Goal: Find specific page/section: Find specific page/section

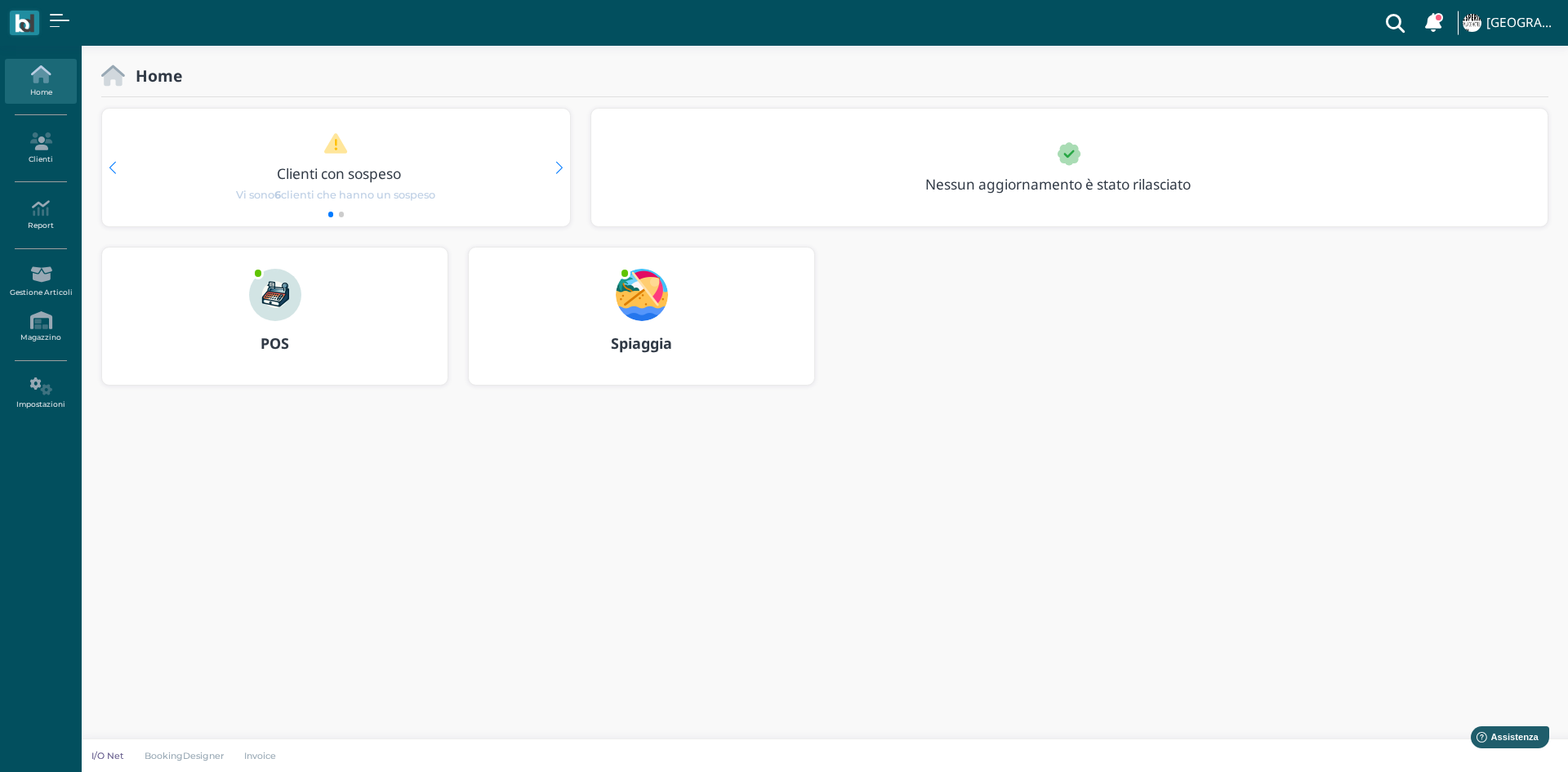
click at [631, 290] on img at bounding box center [642, 295] width 53 height 53
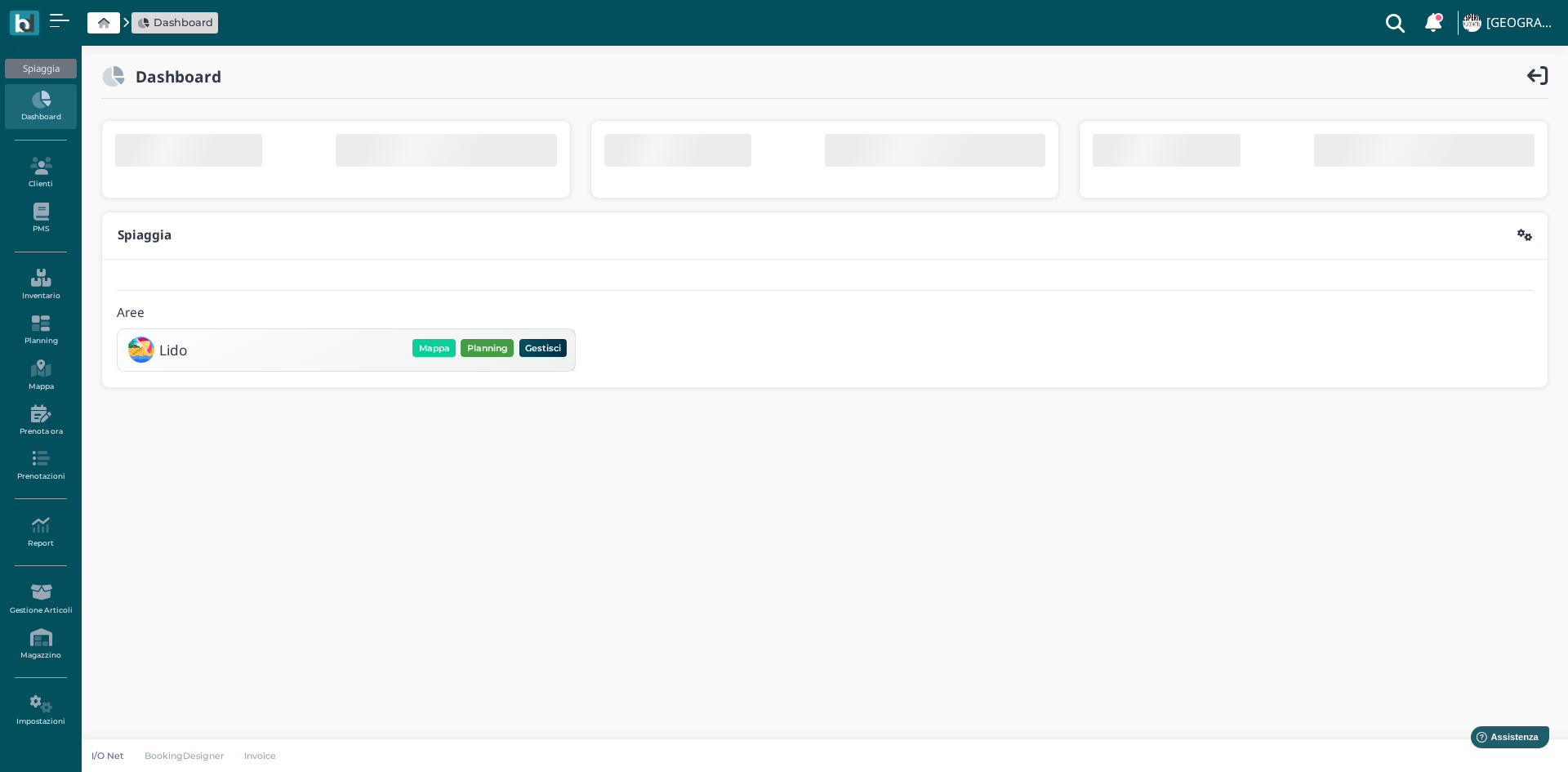
click at [485, 350] on div "Mappa Planning Gestisci Elimina" at bounding box center [489, 348] width 159 height 23
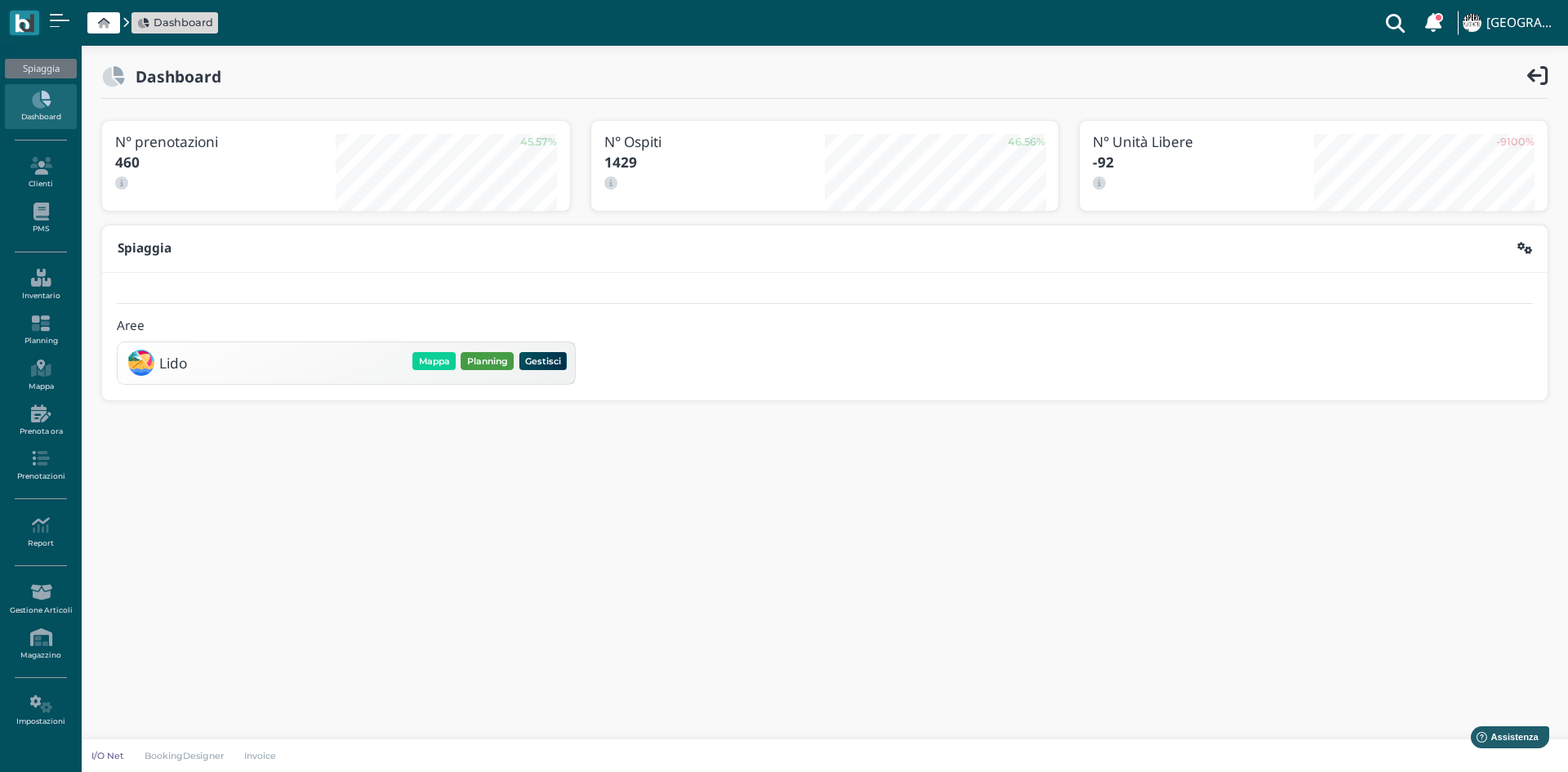
click at [482, 361] on button "Planning" at bounding box center [486, 361] width 53 height 18
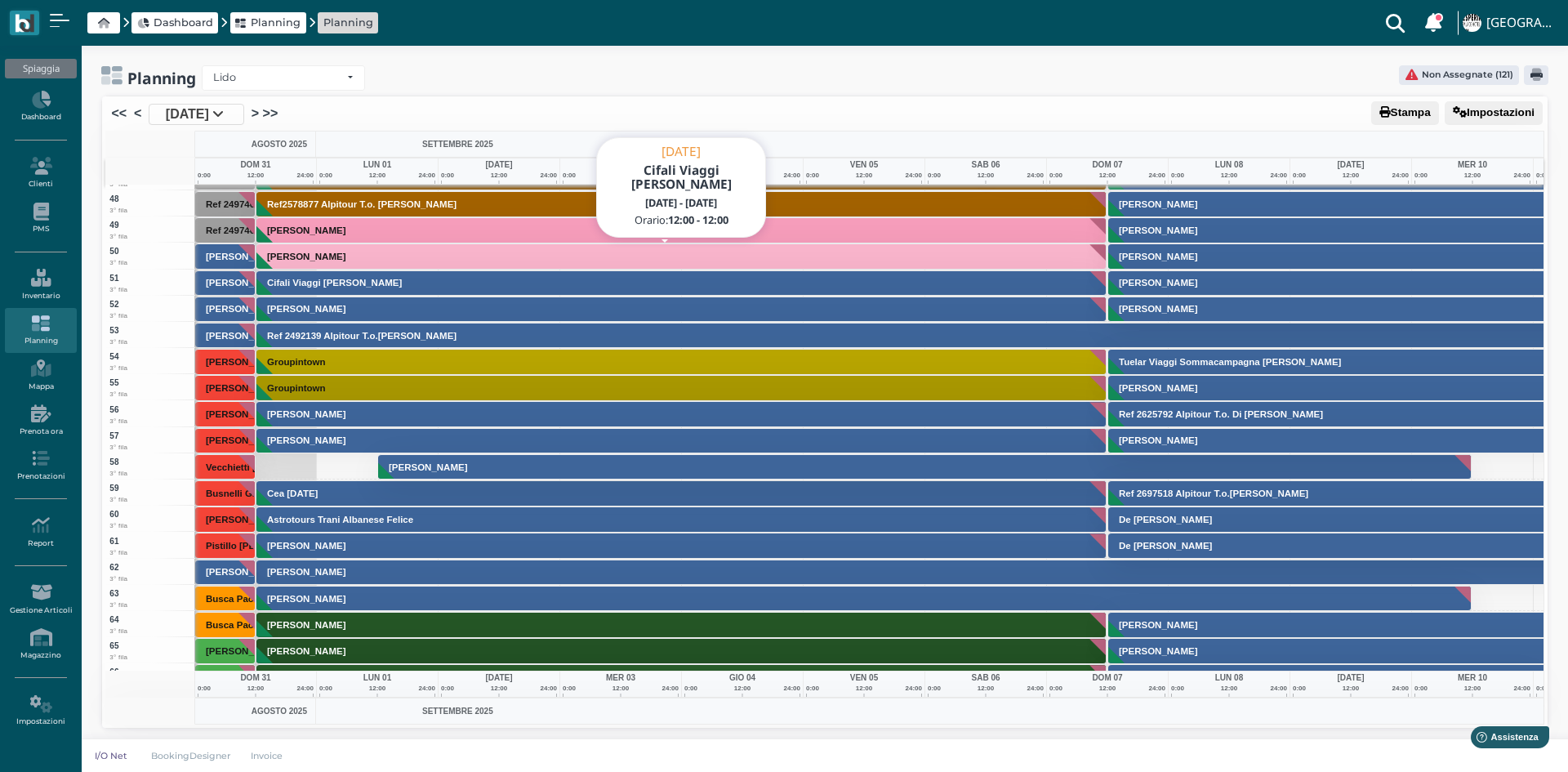
scroll to position [1470, 0]
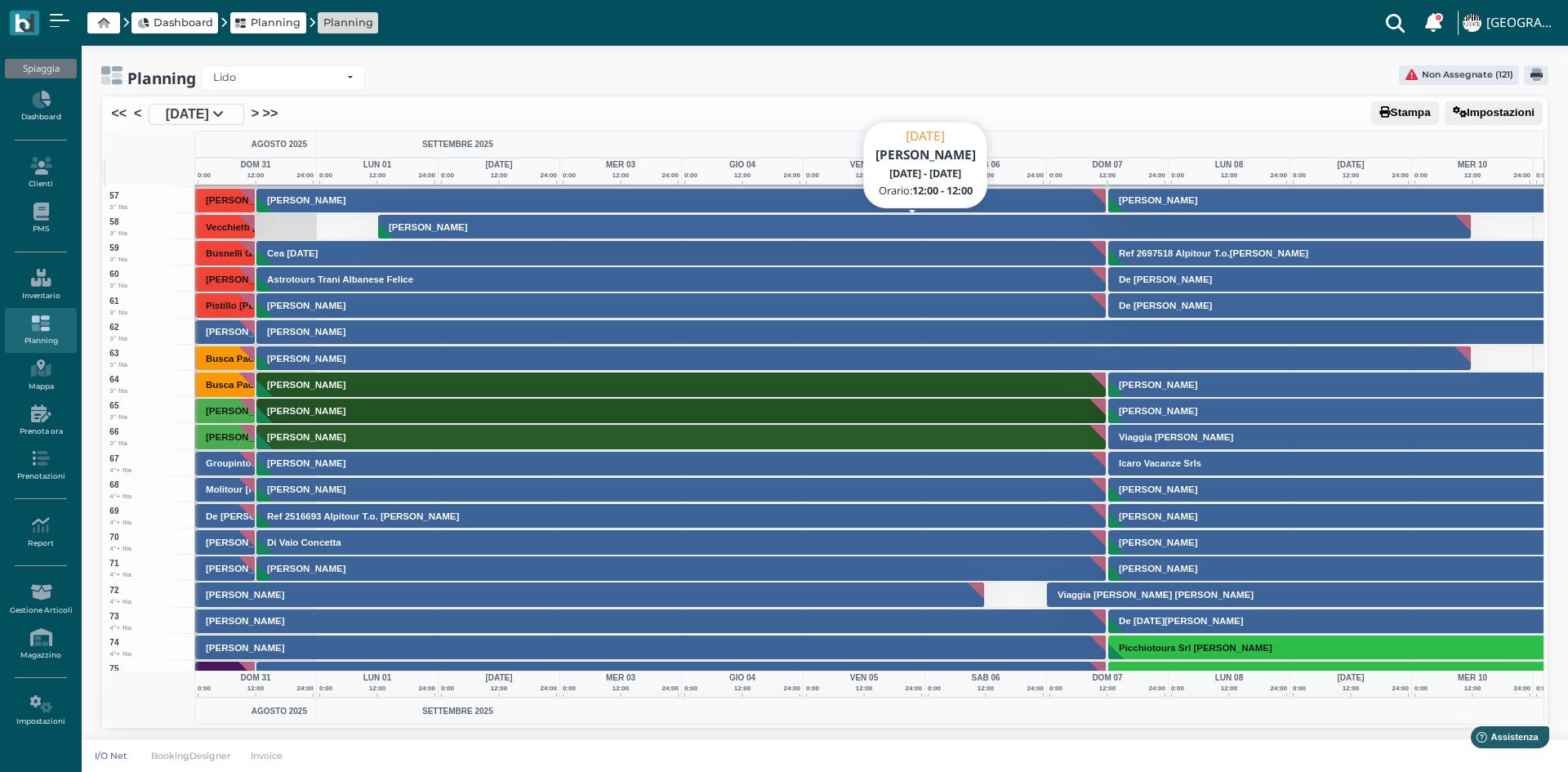
click at [447, 230] on h3 "Baesse Luca" at bounding box center [427, 227] width 92 height 10
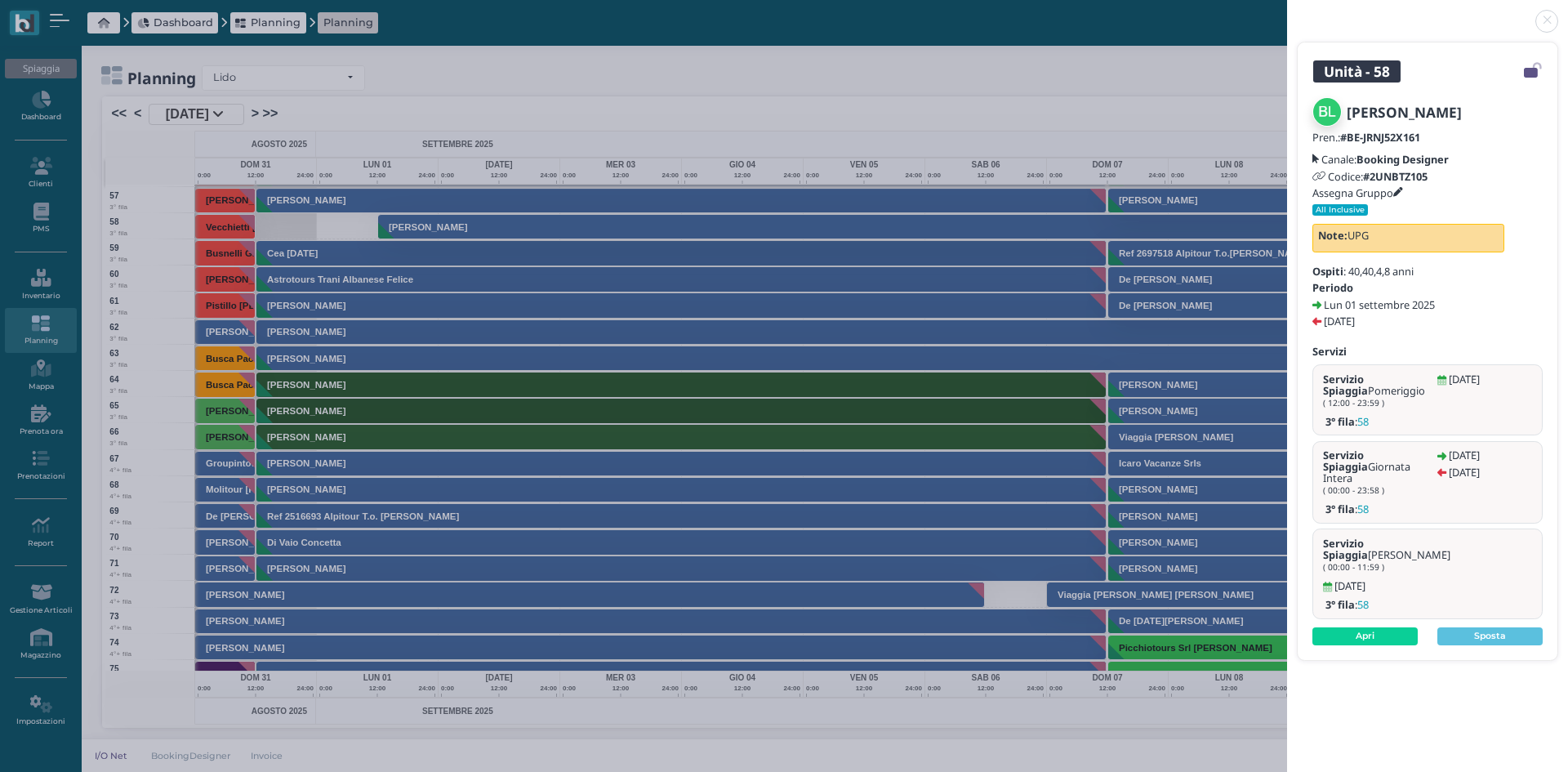
click at [1537, 31] on header at bounding box center [1427, 19] width 281 height 39
click at [1287, 11] on link at bounding box center [1287, 11] width 0 height 0
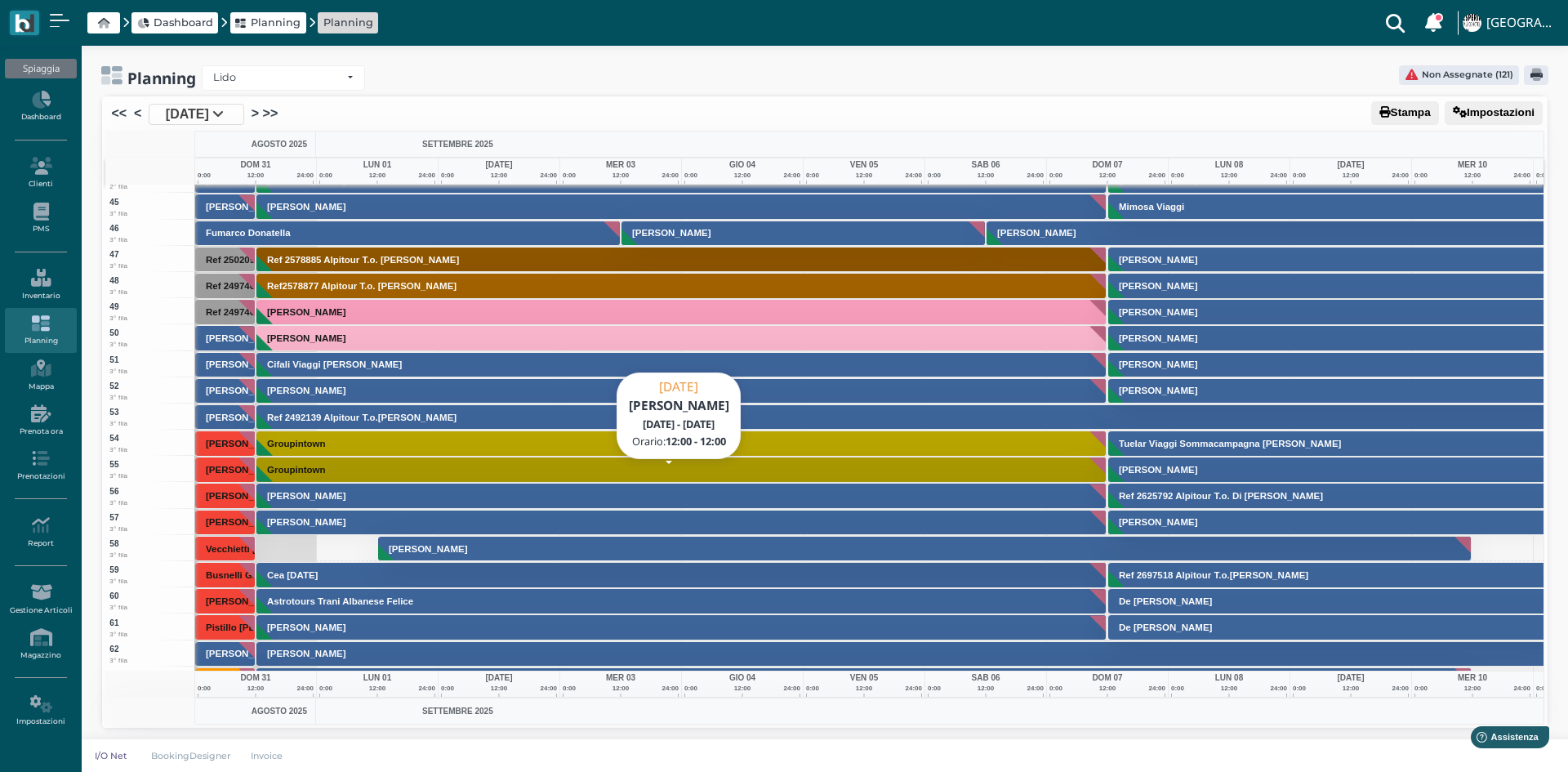
scroll to position [1389, 0]
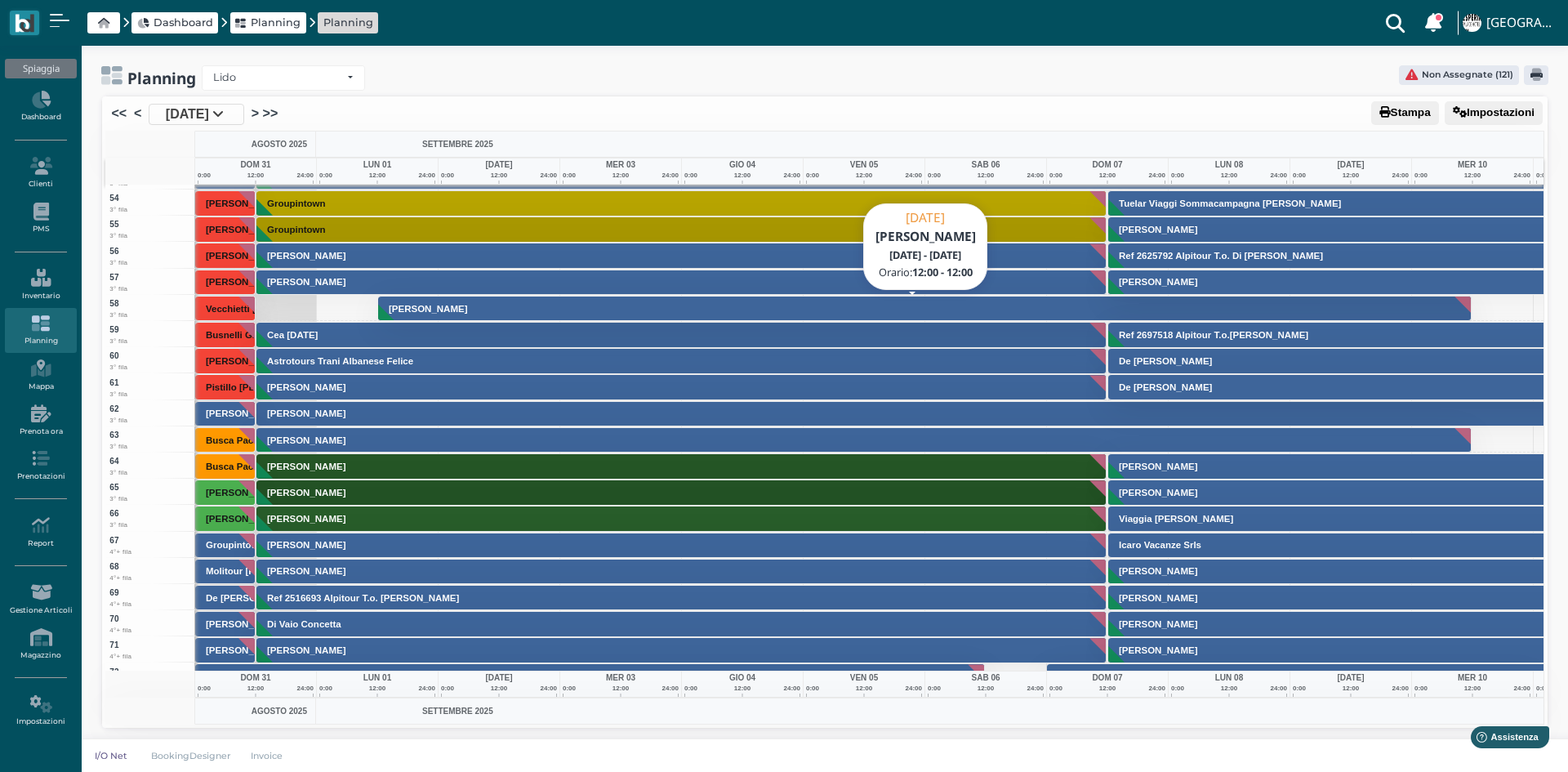
click at [406, 306] on h3 "Baesse Luca" at bounding box center [427, 309] width 92 height 10
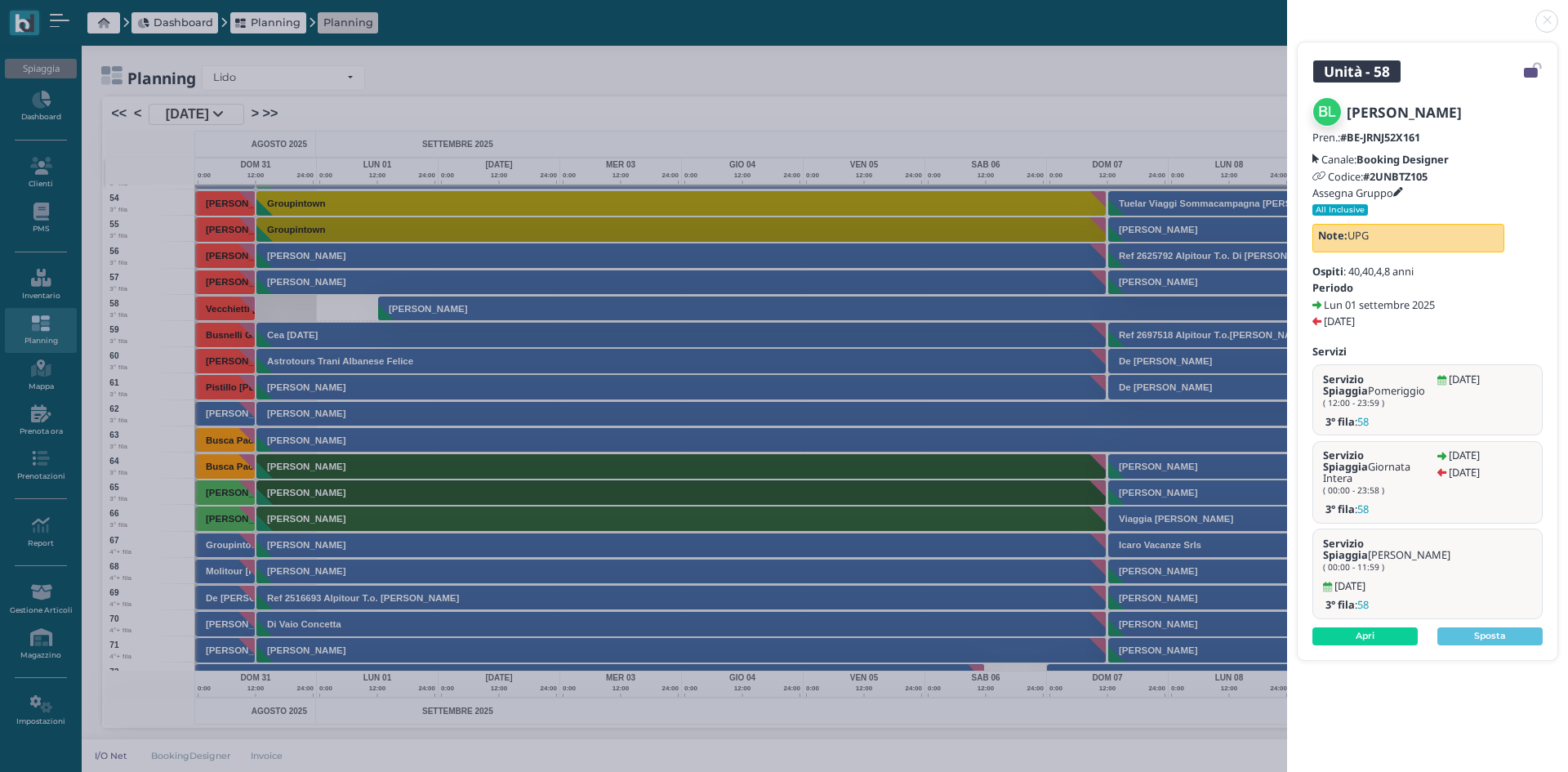
click at [1287, 11] on link at bounding box center [1287, 11] width 0 height 0
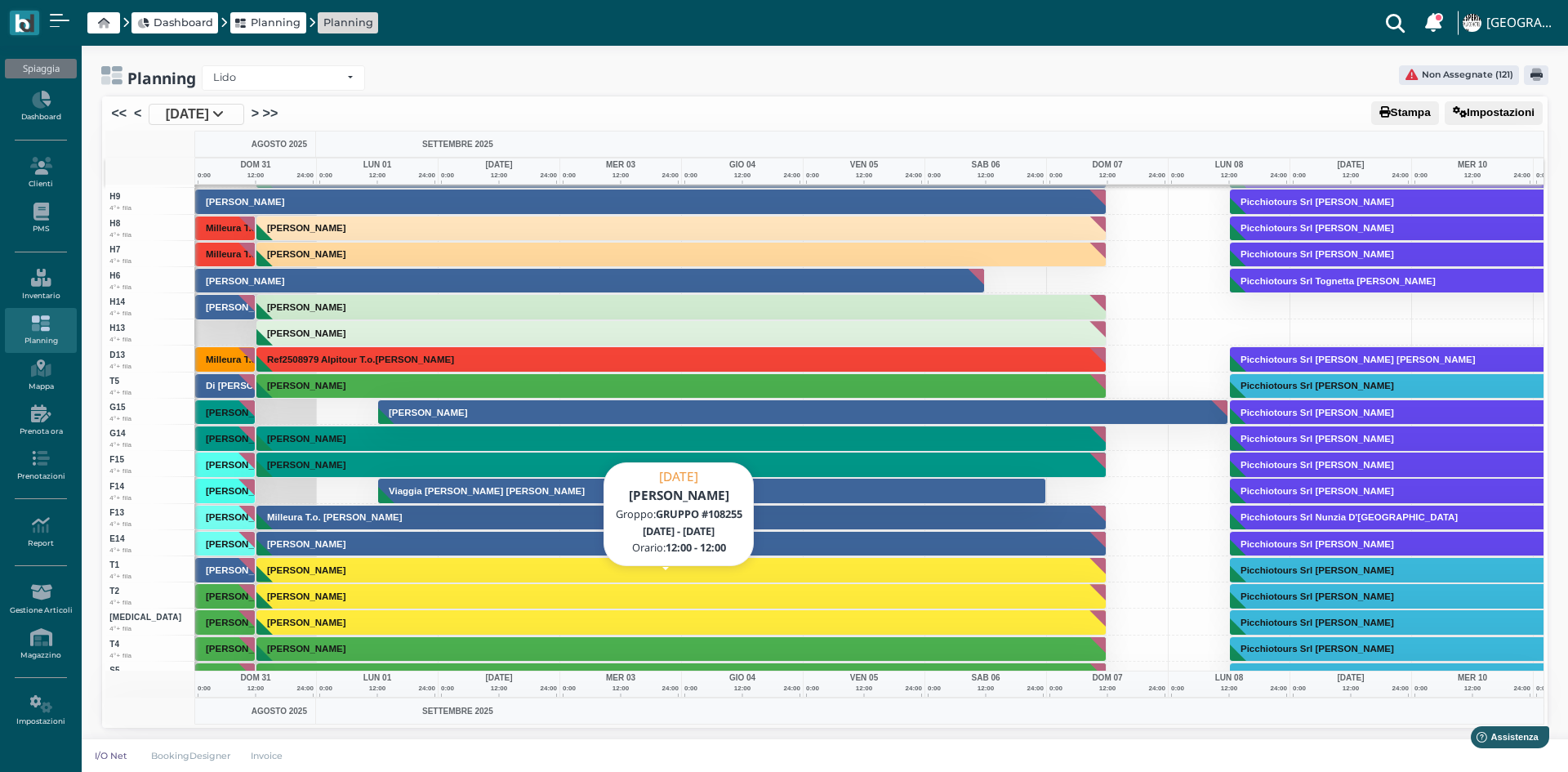
scroll to position [4210, 0]
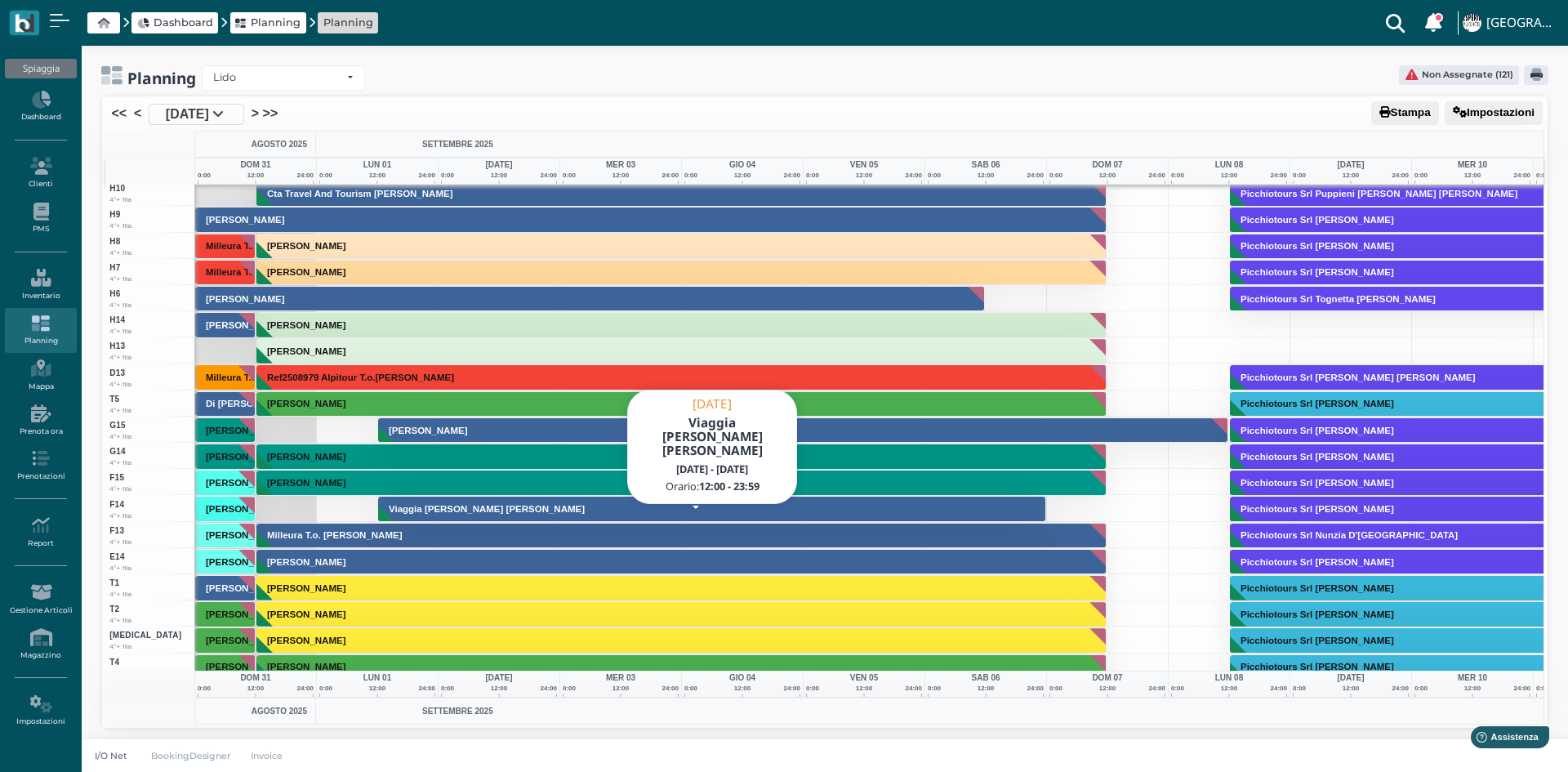
click at [437, 510] on h3 "Viaggia Nel Salento Raffo Luciana" at bounding box center [486, 509] width 209 height 10
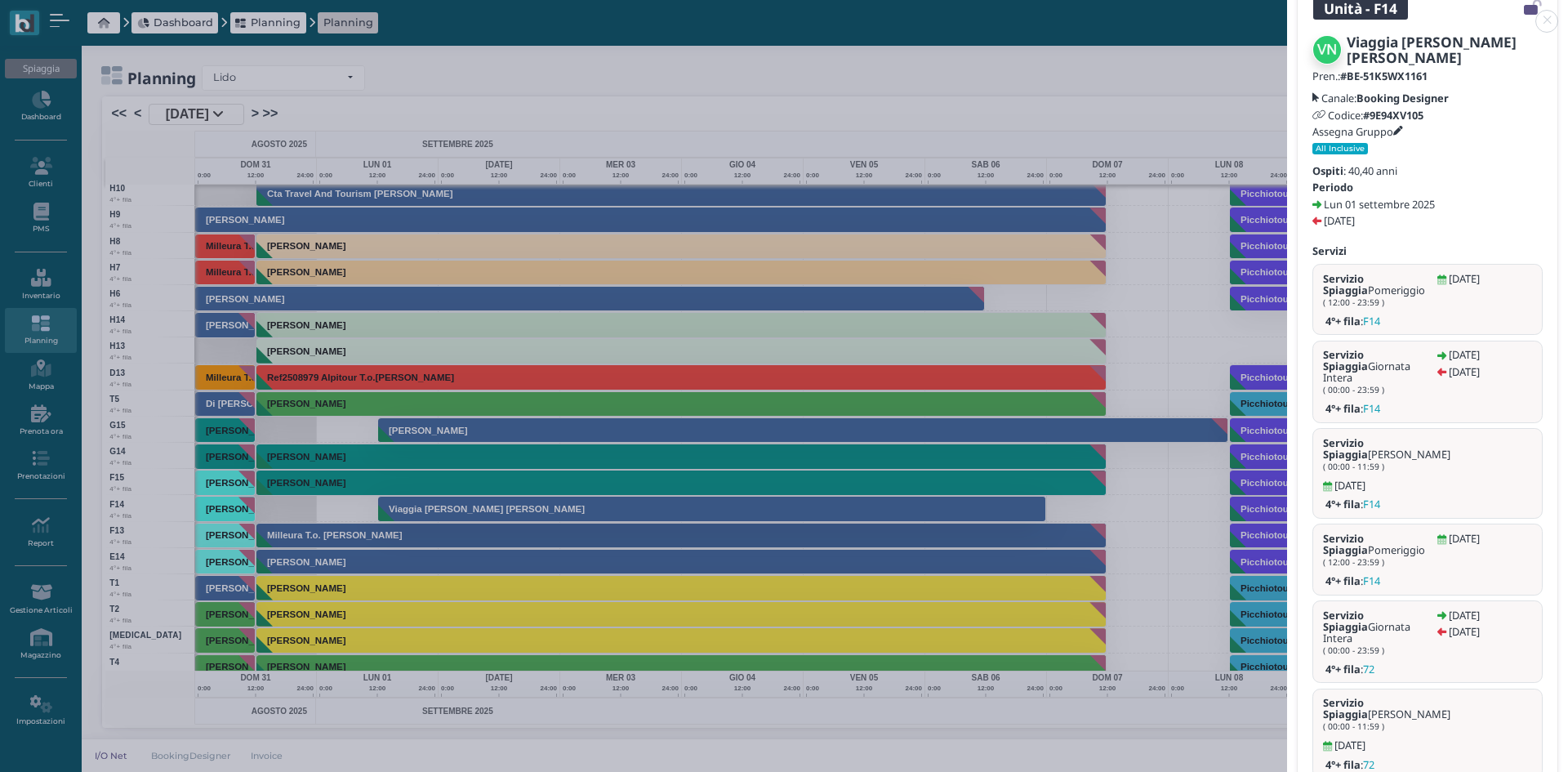
scroll to position [0, 0]
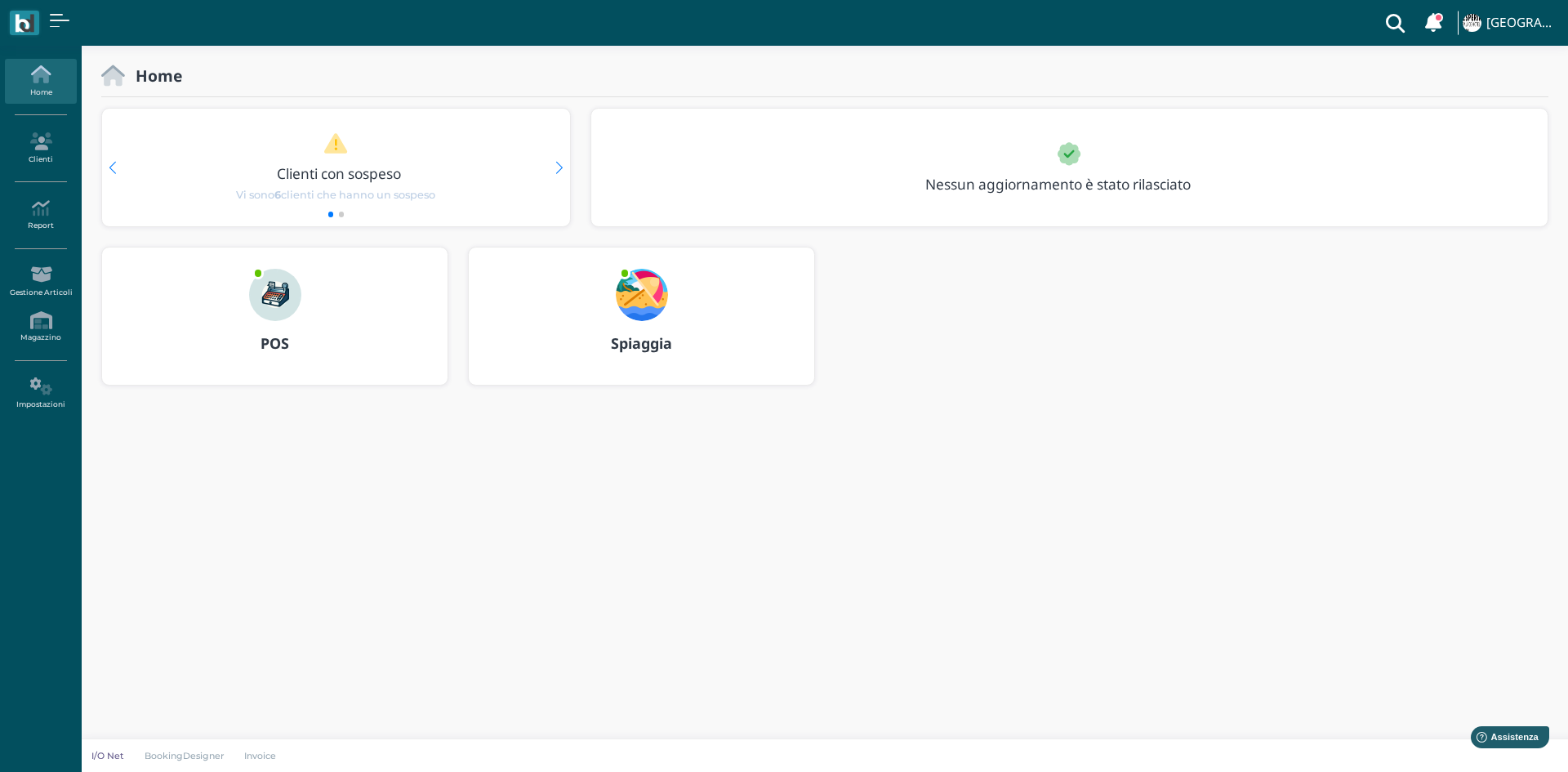
click at [644, 298] on img at bounding box center [642, 295] width 53 height 53
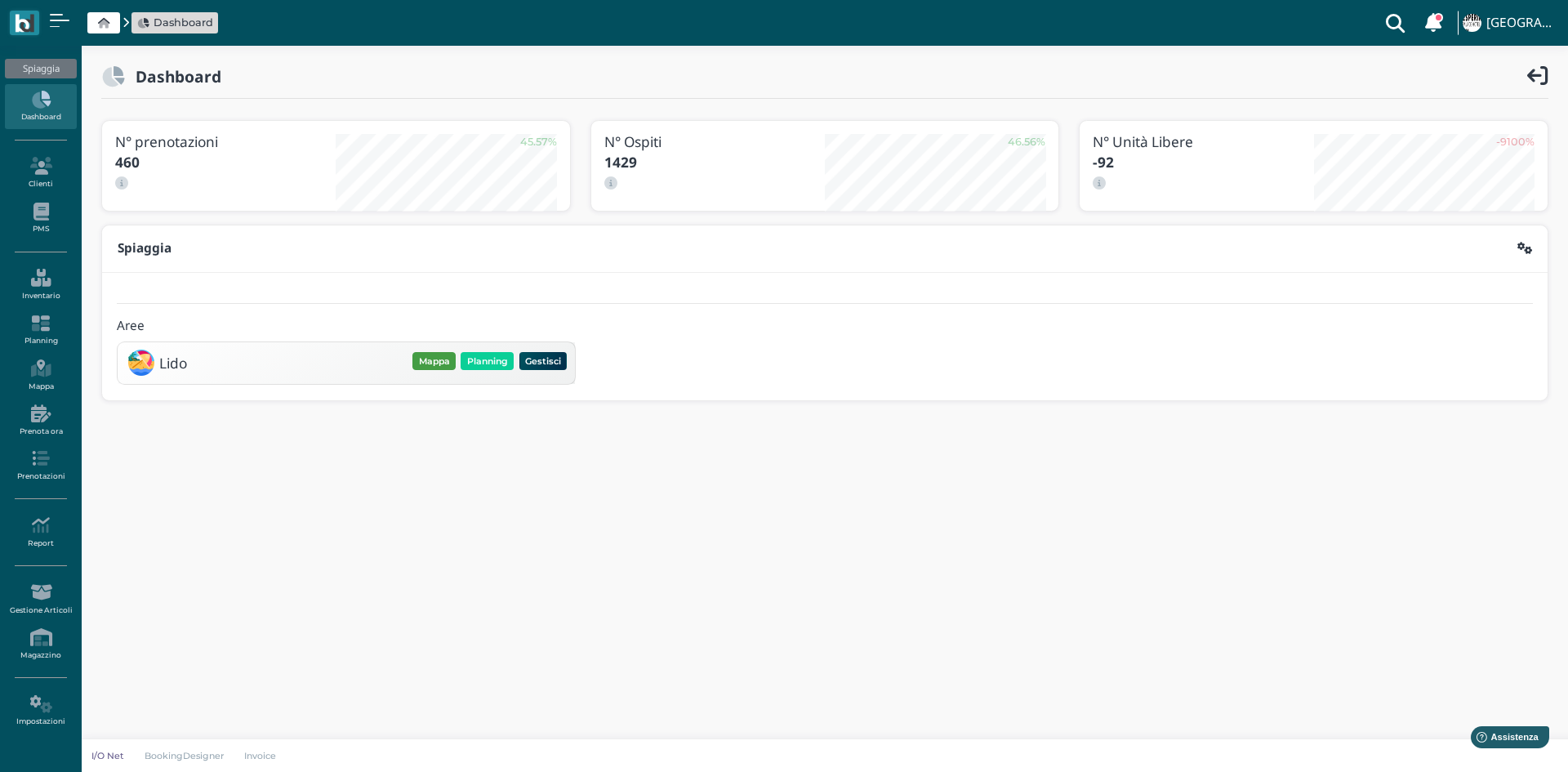
click at [431, 366] on button "Mappa" at bounding box center [434, 361] width 43 height 18
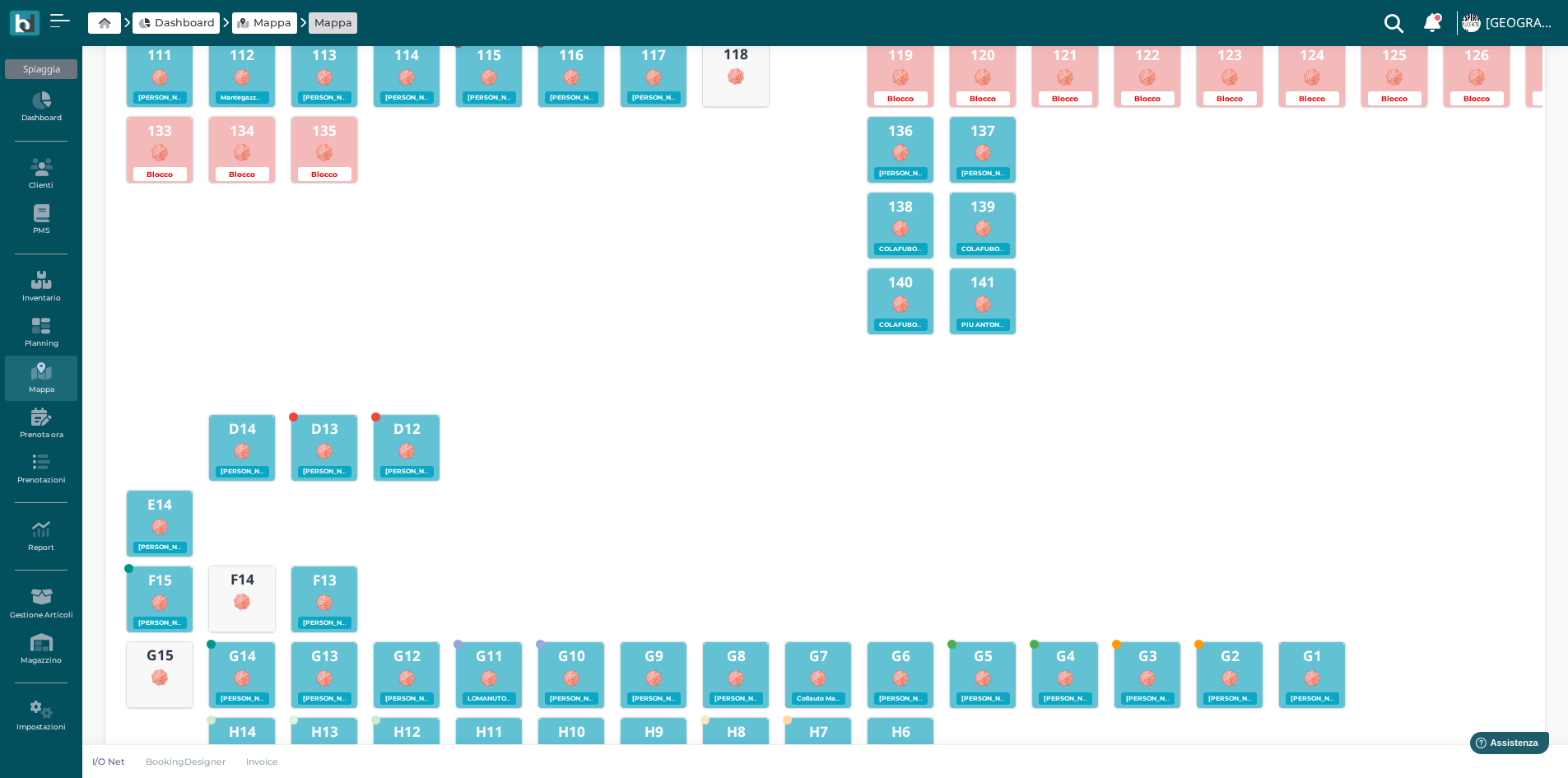
scroll to position [705, 0]
